Goal: Task Accomplishment & Management: Manage account settings

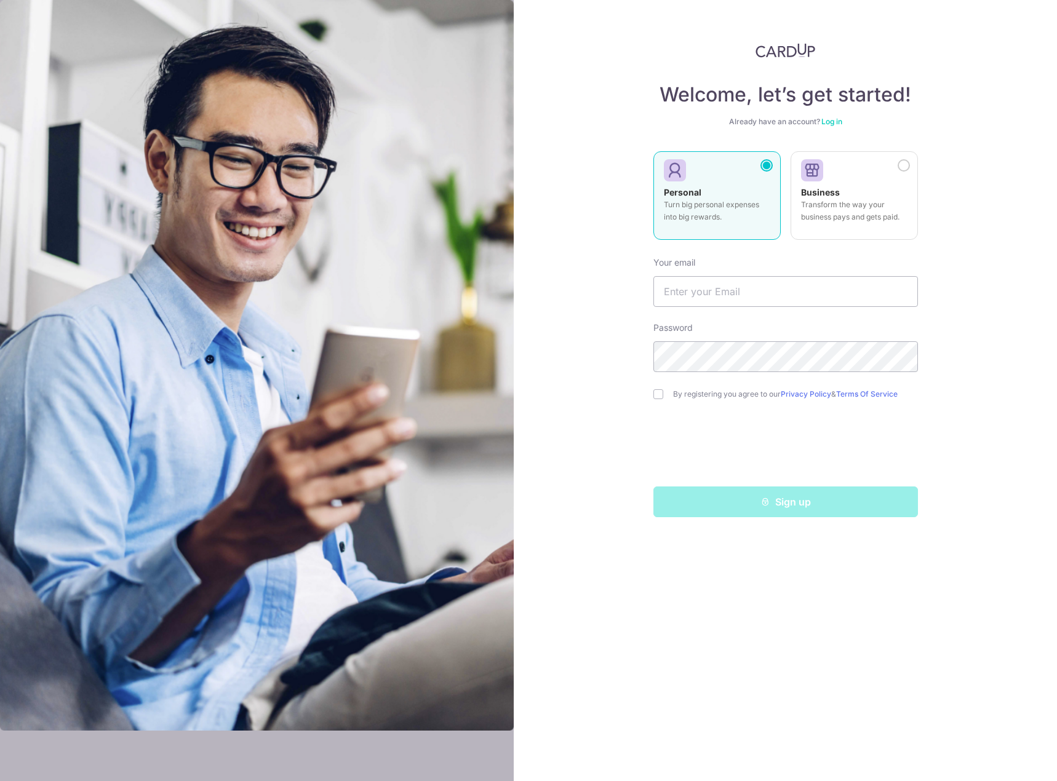
click at [838, 119] on link "Log in" at bounding box center [831, 121] width 21 height 9
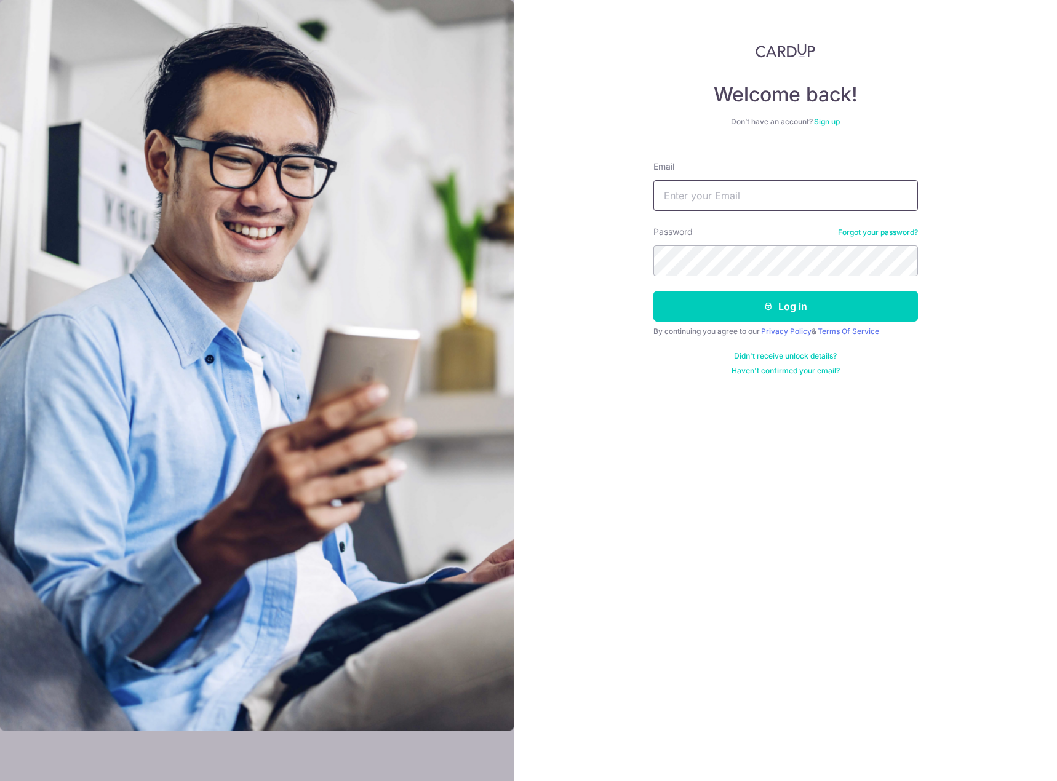
click at [728, 199] on input "Email" at bounding box center [785, 195] width 264 height 31
type input "[EMAIL_ADDRESS][DOMAIN_NAME]"
click at [776, 301] on button "Log in" at bounding box center [785, 306] width 264 height 31
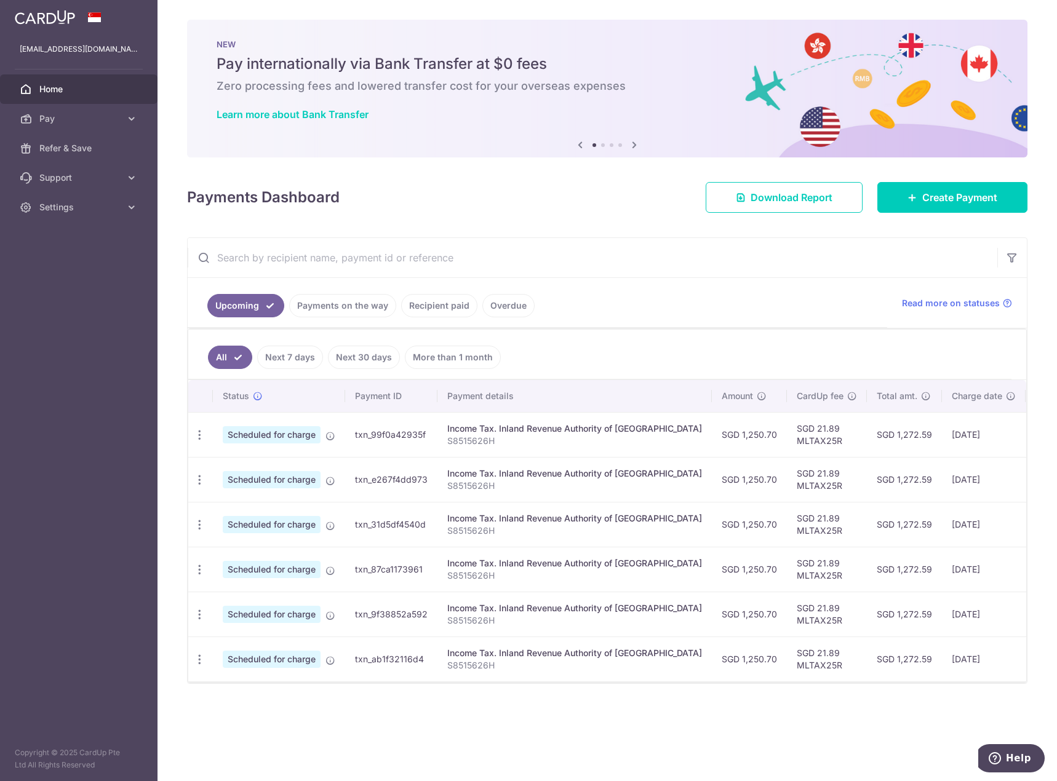
click at [447, 307] on link "Recipient paid" at bounding box center [439, 305] width 76 height 23
